Goal: Transaction & Acquisition: Purchase product/service

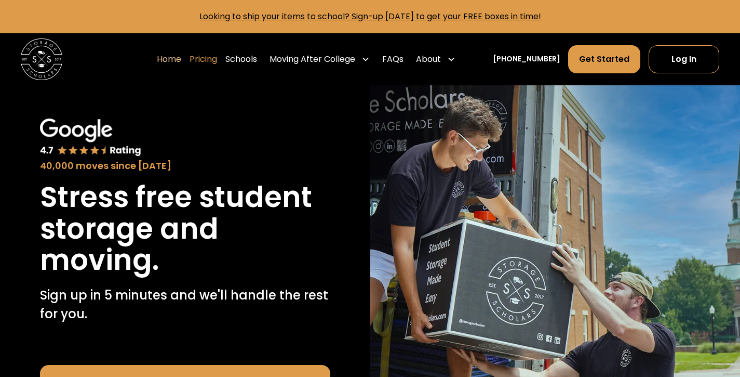
click at [215, 61] on link "Pricing" at bounding box center [204, 59] width 28 height 29
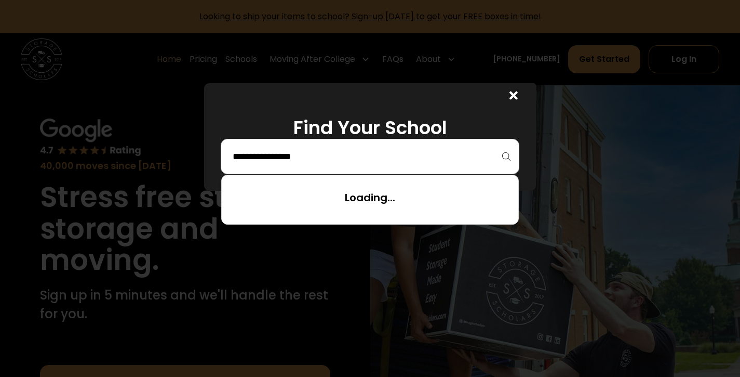
click at [459, 155] on input "search" at bounding box center [370, 157] width 277 height 18
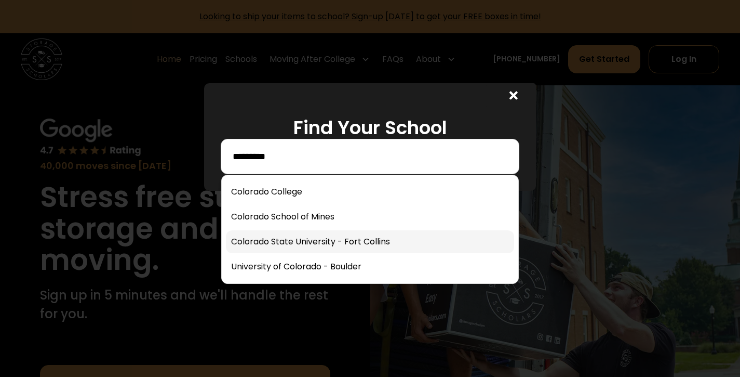
type input "********"
click at [312, 241] on link at bounding box center [370, 241] width 288 height 23
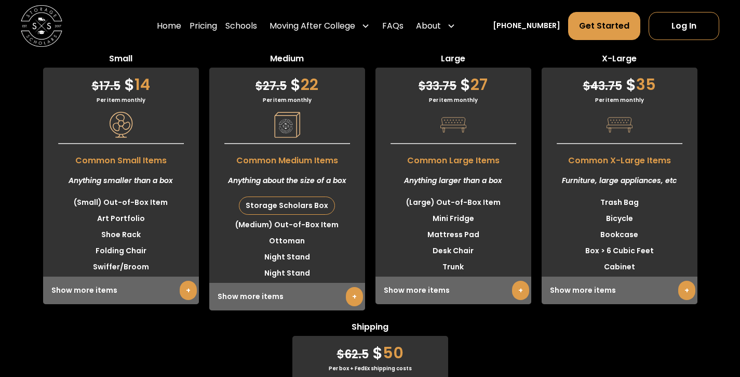
scroll to position [3045, 0]
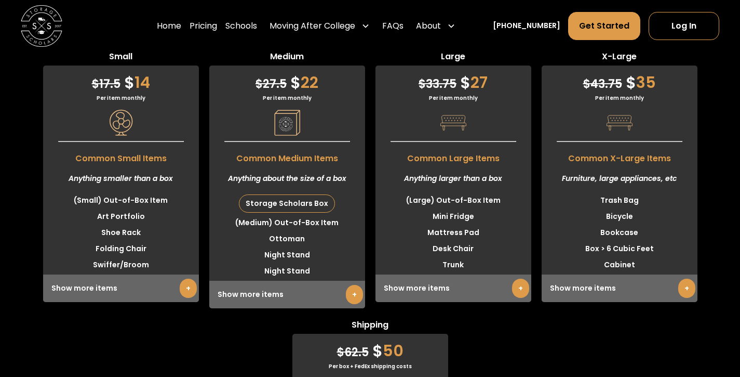
click at [353, 303] on link "+" at bounding box center [354, 294] width 17 height 19
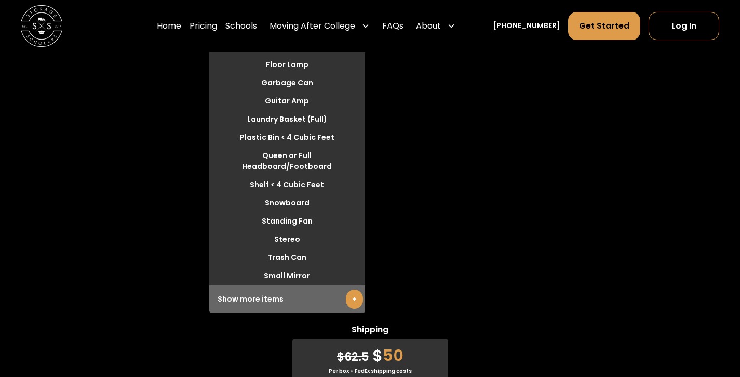
scroll to position [3486, 0]
click at [351, 290] on link "+" at bounding box center [354, 298] width 17 height 19
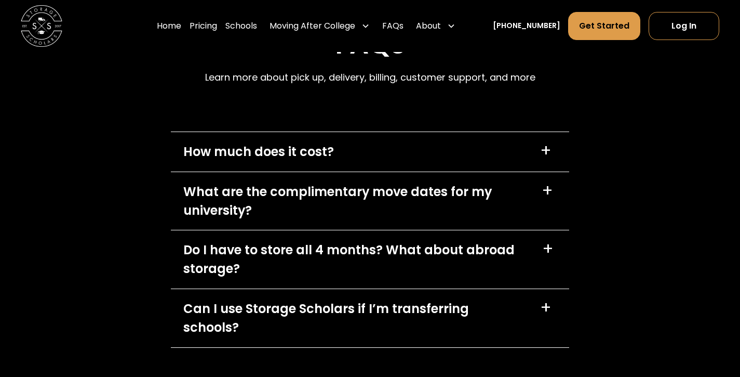
scroll to position [4987, 0]
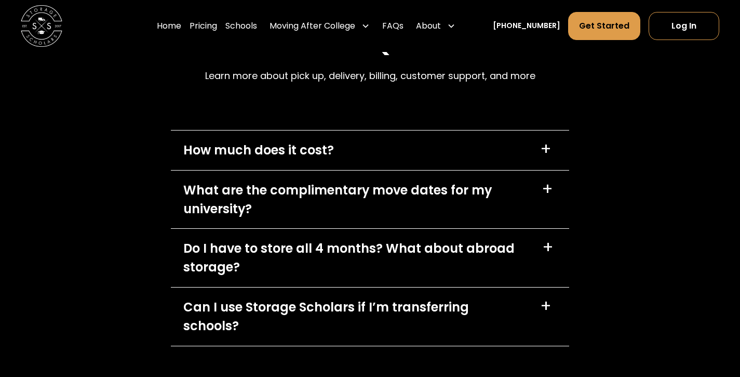
click at [538, 145] on div "How much does it cost? +" at bounding box center [370, 149] width 398 height 39
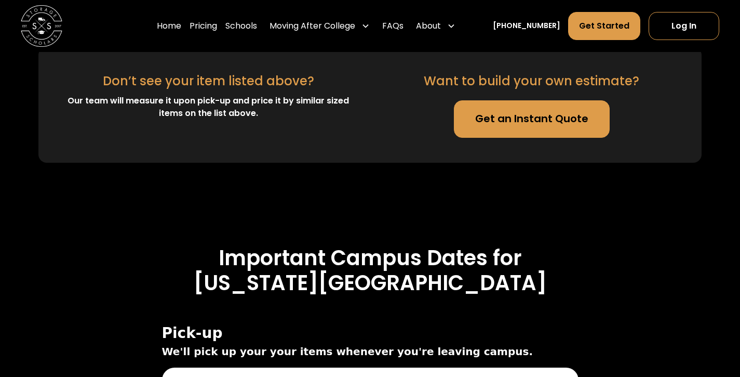
scroll to position [3563, 0]
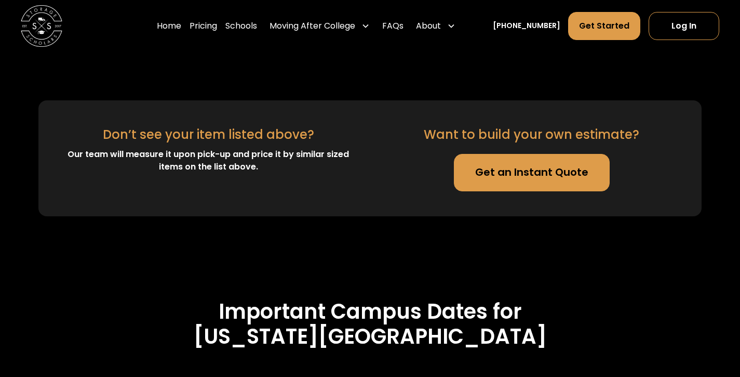
click at [534, 182] on link "Get an Instant Quote" at bounding box center [532, 172] width 156 height 37
